Goal: Navigation & Orientation: Find specific page/section

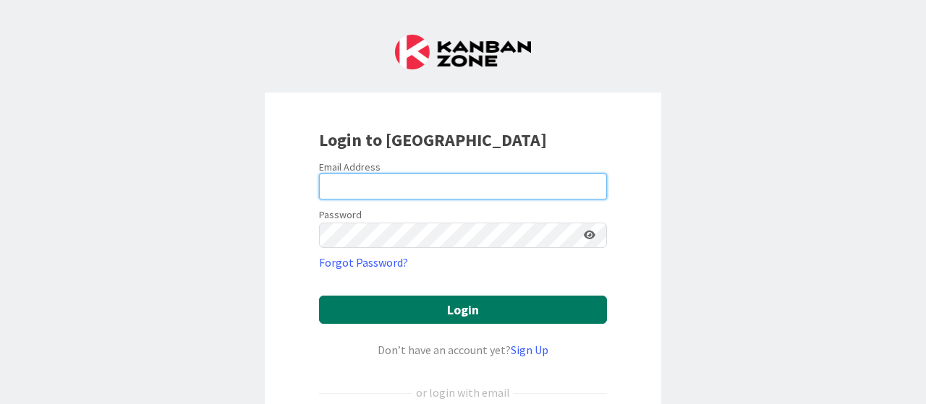
type input "[PERSON_NAME][EMAIL_ADDRESS][DOMAIN_NAME]"
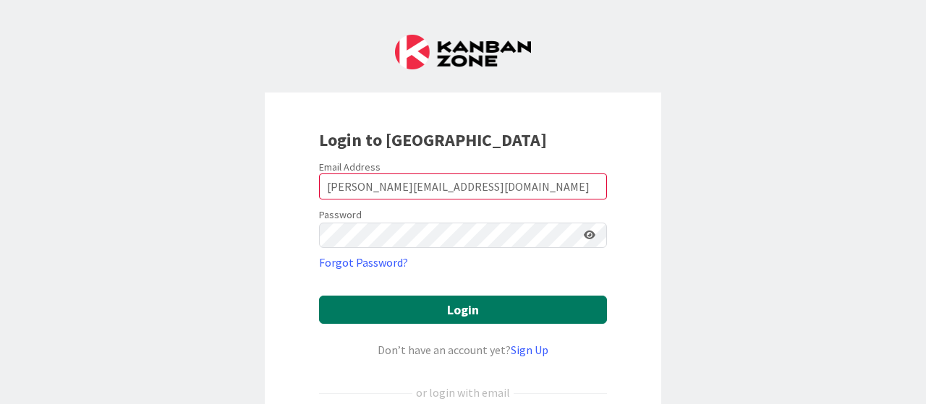
click at [443, 309] on button "Login" at bounding box center [463, 310] width 288 height 28
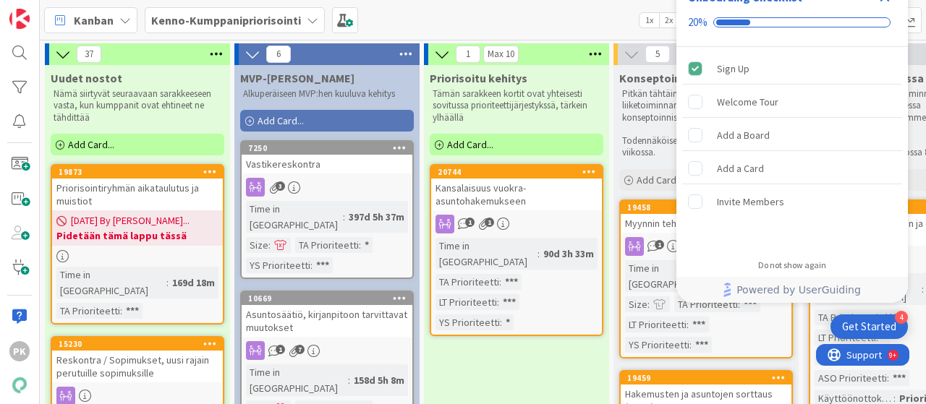
click at [865, 324] on div "Get Started" at bounding box center [869, 327] width 54 height 14
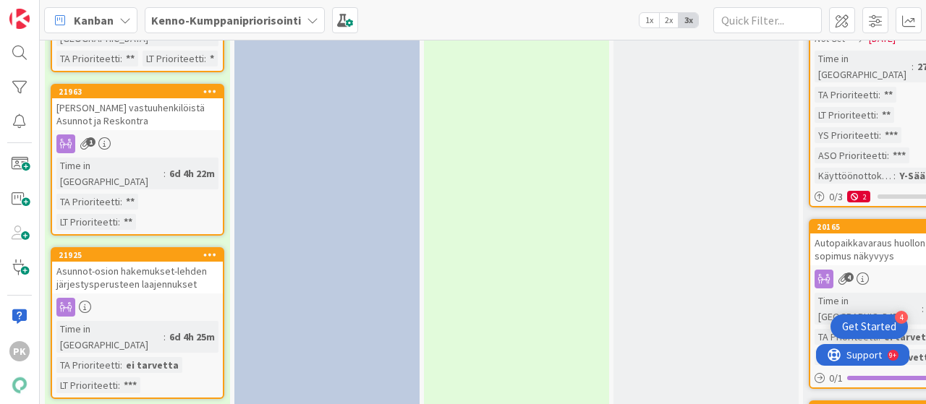
scroll to position [1831, 0]
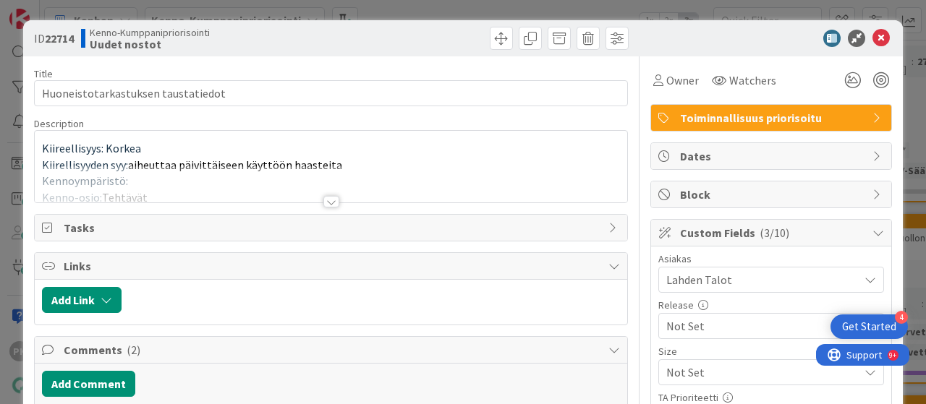
click at [324, 200] on div at bounding box center [331, 202] width 16 height 12
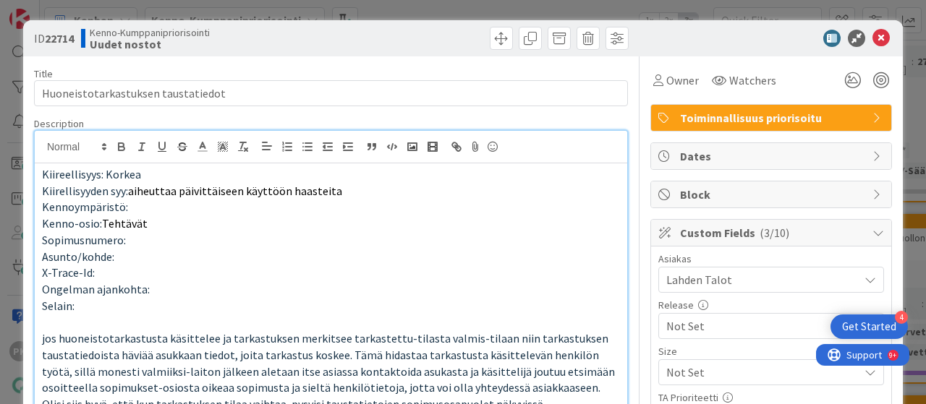
click at [391, 281] on p "Ongelman ajankohta:" at bounding box center [331, 289] width 578 height 17
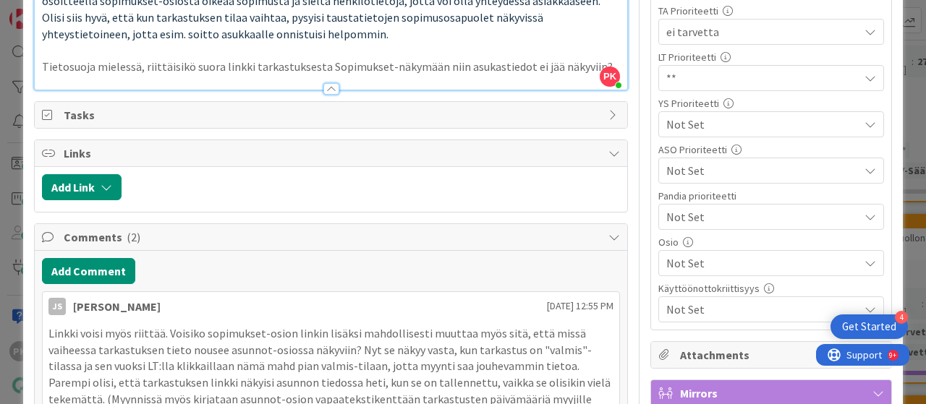
scroll to position [386, 0]
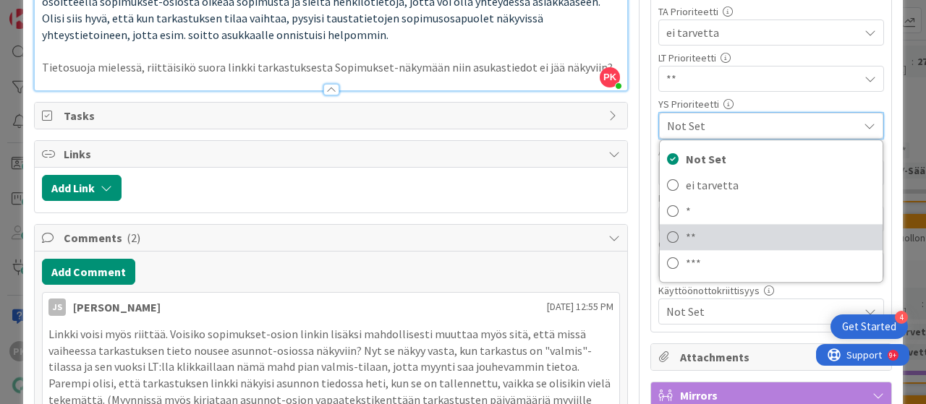
click at [667, 234] on icon at bounding box center [673, 237] width 12 height 22
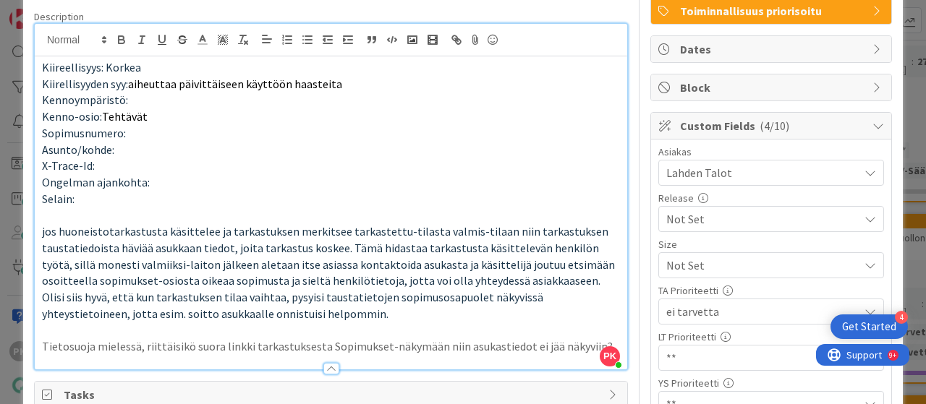
scroll to position [0, 0]
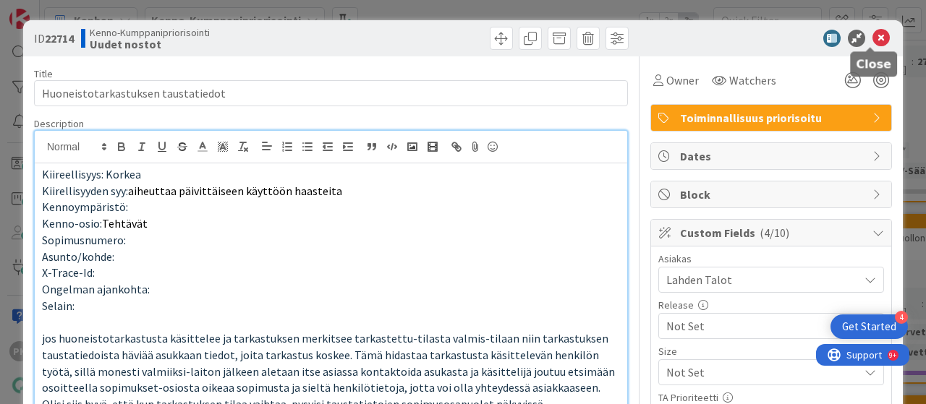
click at [872, 34] on icon at bounding box center [880, 38] width 17 height 17
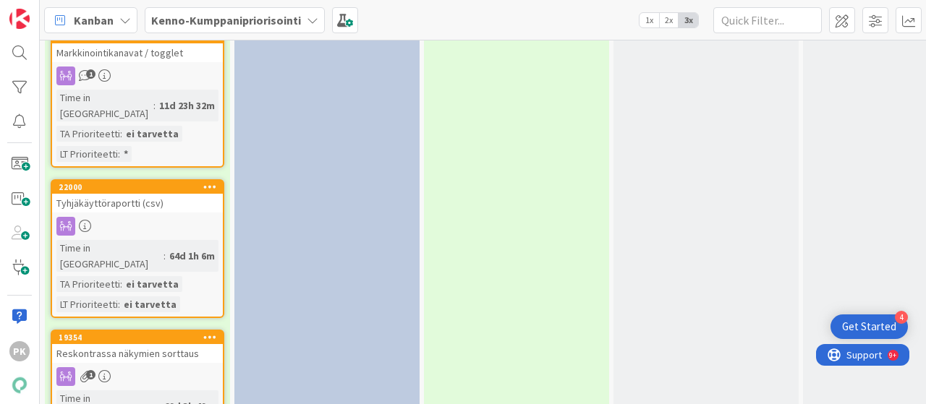
scroll to position [2379, 0]
click at [119, 227] on div "37 Uudet nostot Nämä siirtyvät seuraavaan sarakkeeseen vasta, kun kumppanit ova…" at bounding box center [483, 222] width 886 height 365
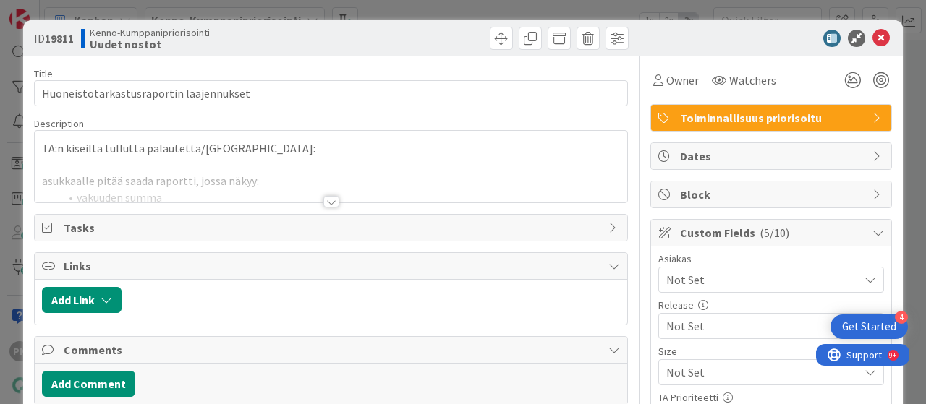
click at [325, 201] on div at bounding box center [331, 202] width 16 height 12
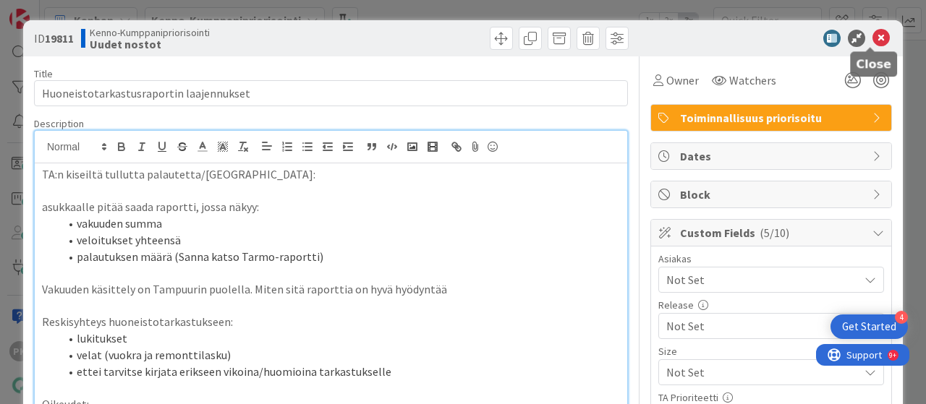
click at [872, 40] on icon at bounding box center [880, 38] width 17 height 17
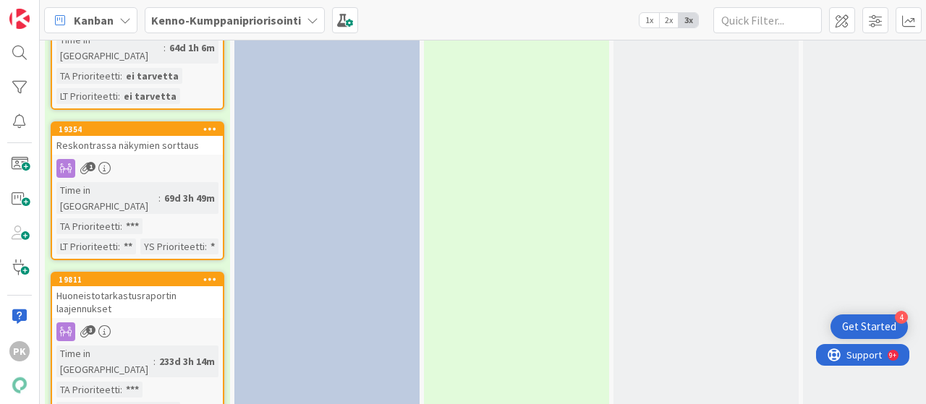
scroll to position [2592, 0]
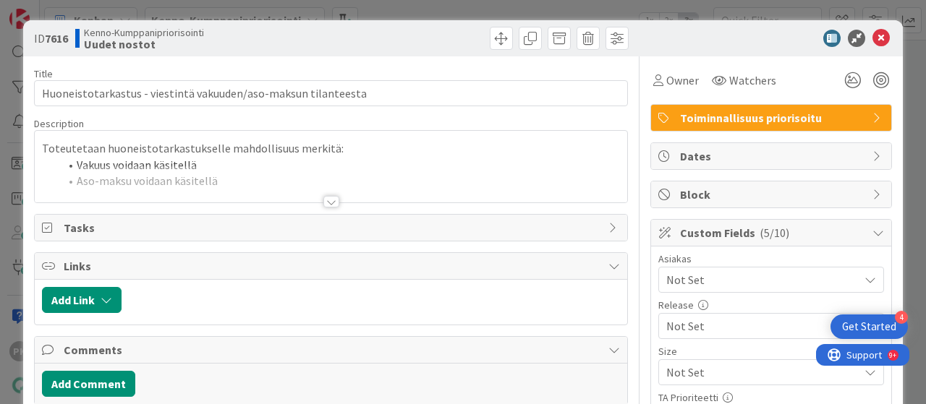
click at [324, 203] on div at bounding box center [331, 202] width 16 height 12
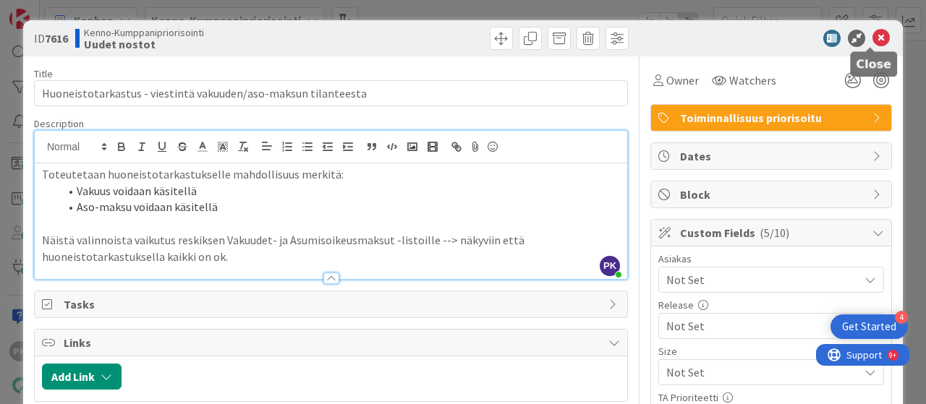
click at [872, 41] on icon at bounding box center [880, 38] width 17 height 17
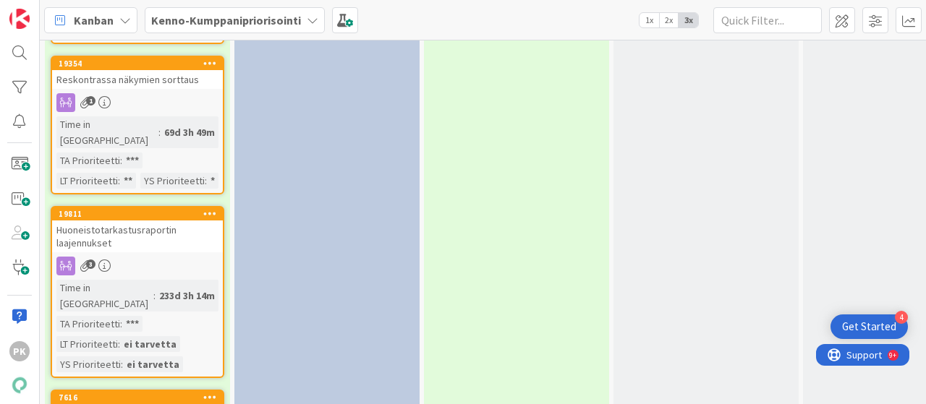
scroll to position [2654, 0]
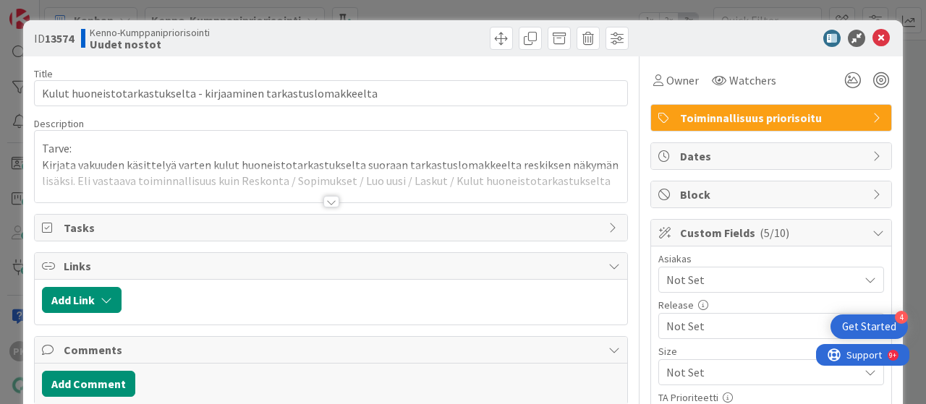
click at [325, 203] on div at bounding box center [331, 202] width 16 height 12
